Goal: Information Seeking & Learning: Learn about a topic

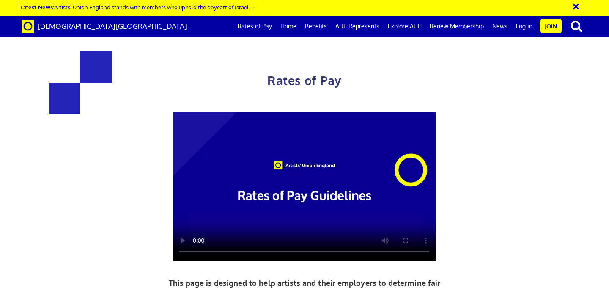
scroll to position [907, 0]
click at [398, 25] on link "Explore AUE" at bounding box center [405, 26] width 42 height 21
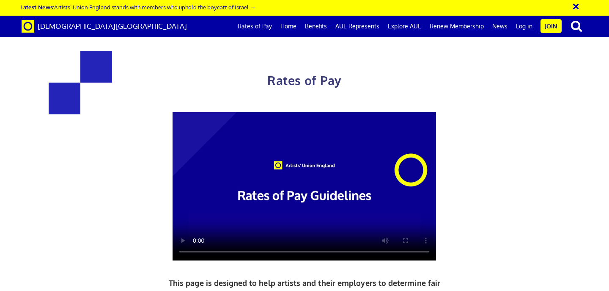
scroll to position [0, 368]
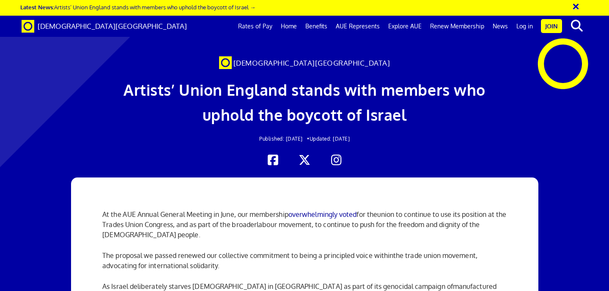
scroll to position [779, 0]
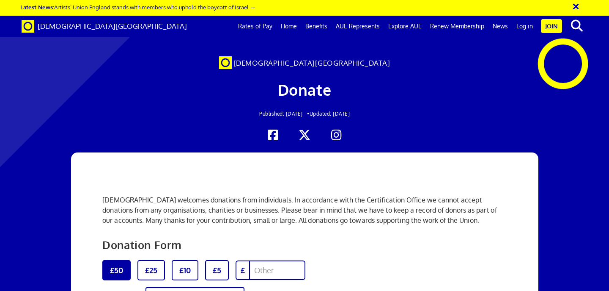
click at [498, 26] on link "News" at bounding box center [501, 26] width 24 height 21
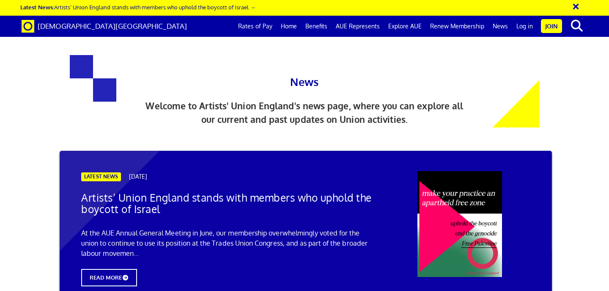
scroll to position [872, 0]
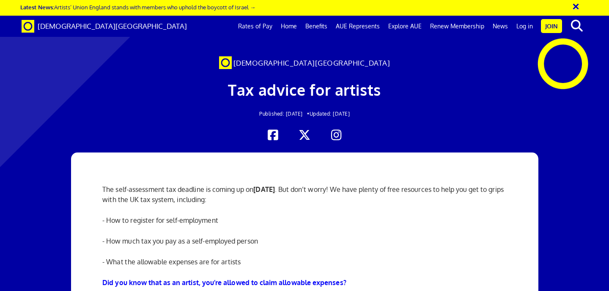
scroll to position [122, 1]
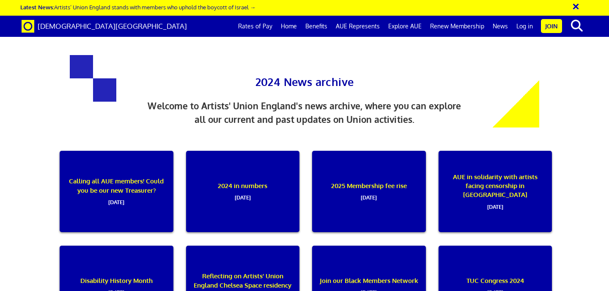
scroll to position [478, 0]
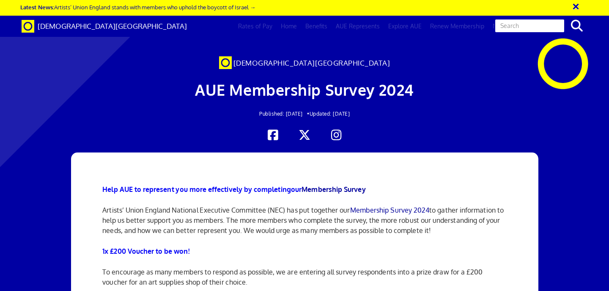
click at [532, 27] on input "text" at bounding box center [530, 26] width 71 height 14
type input "membership survey"
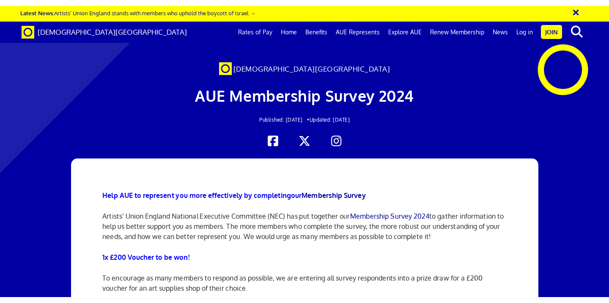
scroll to position [129, 0]
